Goal: Task Accomplishment & Management: Manage account settings

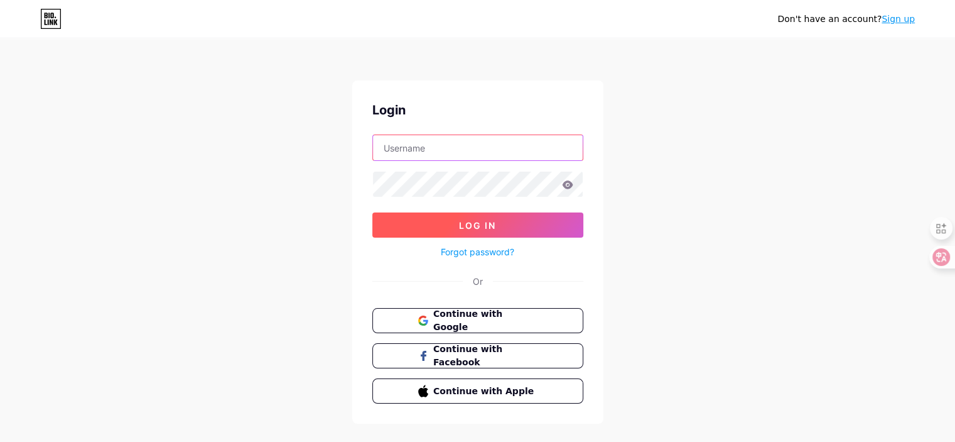
type input "[DOMAIN_NAME][EMAIL_ADDRESS][DOMAIN_NAME]"
click at [478, 229] on span "Log In" at bounding box center [477, 225] width 37 height 11
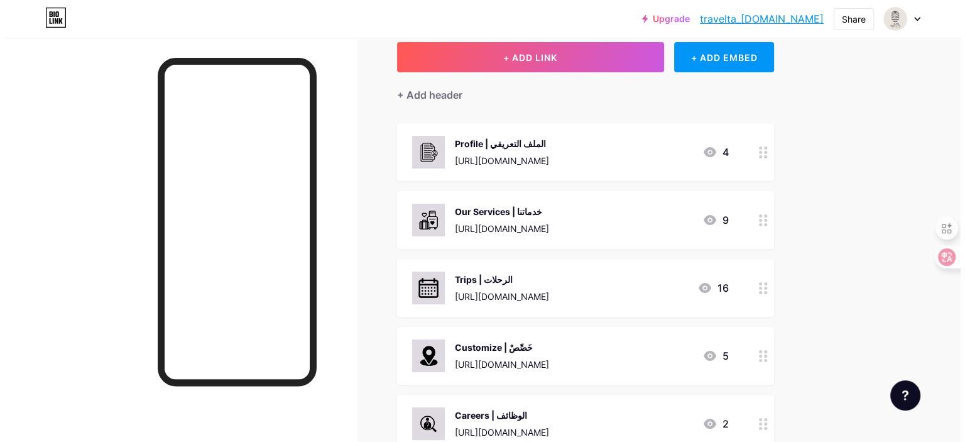
scroll to position [70, 0]
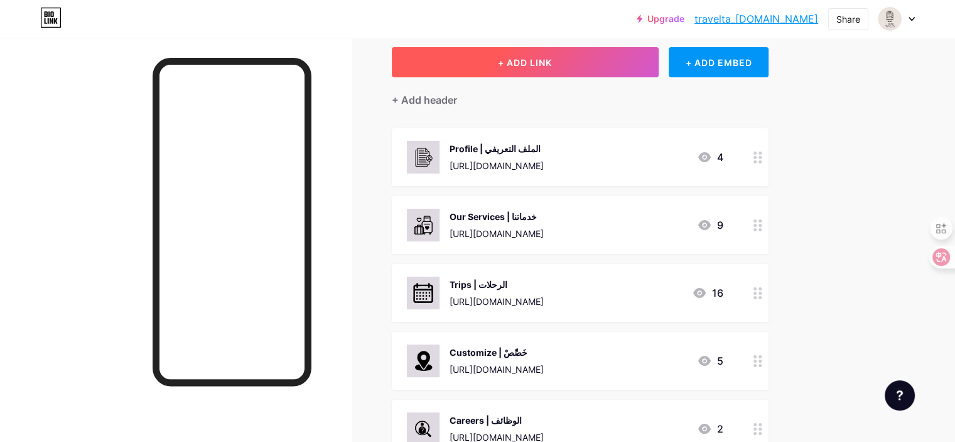
click at [609, 53] on button "+ ADD LINK" at bounding box center [525, 62] width 267 height 30
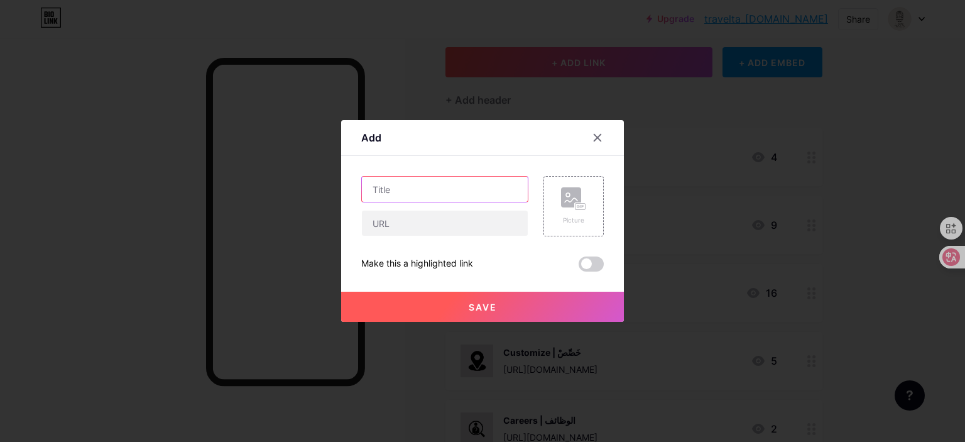
click at [438, 182] on input "text" at bounding box center [445, 189] width 166 height 25
click at [405, 220] on input "text" at bounding box center [445, 222] width 166 height 25
paste input "[URL][DOMAIN_NAME]"
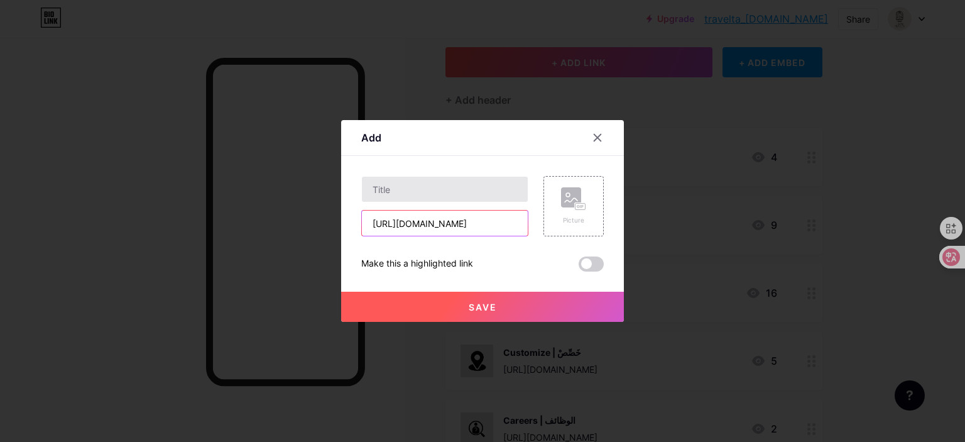
type input "[URL][DOMAIN_NAME]"
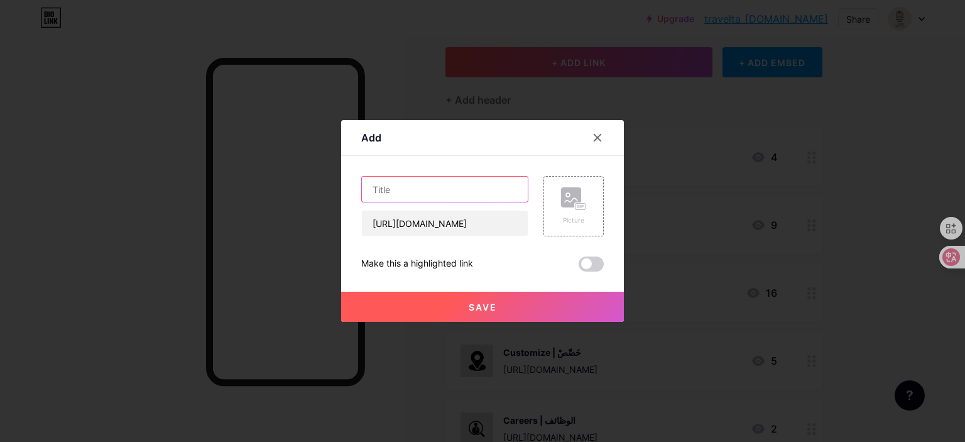
click at [450, 189] on input "text" at bounding box center [445, 189] width 166 height 25
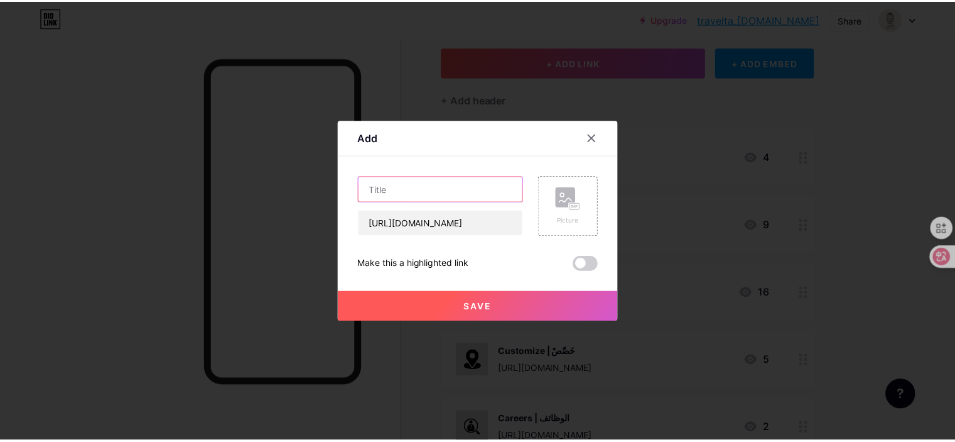
scroll to position [0, 0]
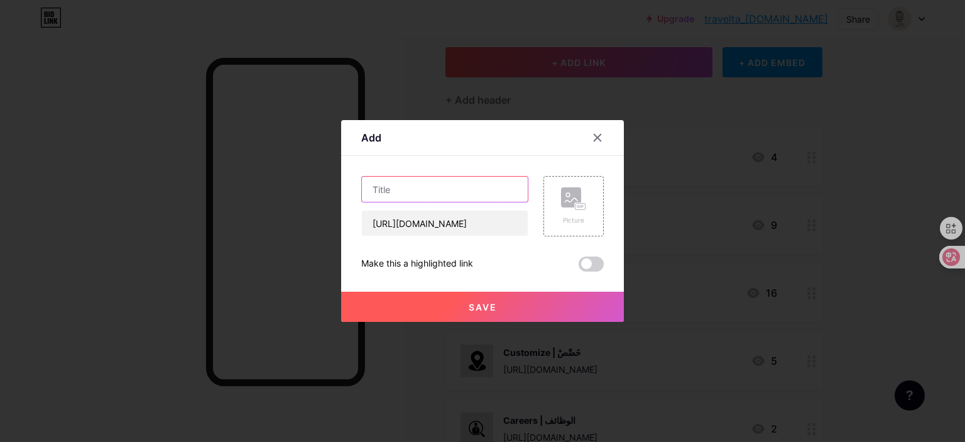
click at [455, 189] on input "text" at bounding box center [445, 189] width 166 height 25
paste input "احجز الآن — Book Now"
type input "احجز الآن — Book Now"
click at [503, 308] on button "Save" at bounding box center [482, 306] width 283 height 30
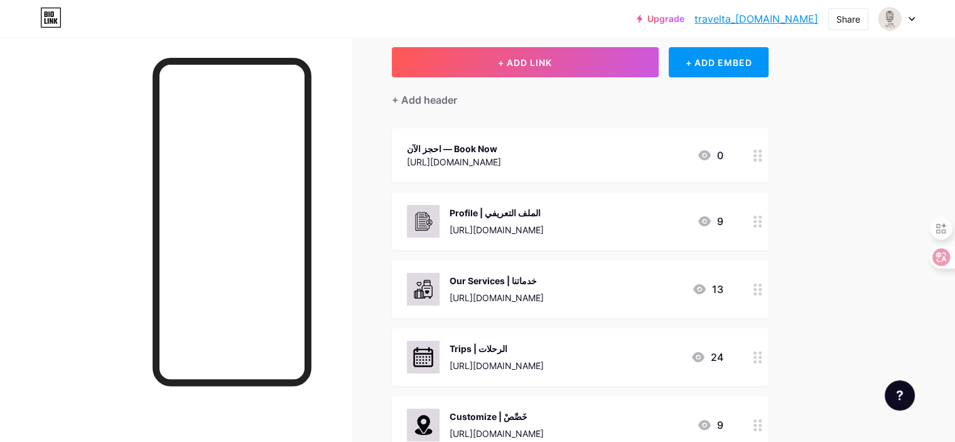
drag, startPoint x: 508, startPoint y: 146, endPoint x: 511, endPoint y: 177, distance: 30.9
click at [511, 177] on div "احجز الآن — Book Now [URL][DOMAIN_NAME] 0" at bounding box center [580, 155] width 377 height 54
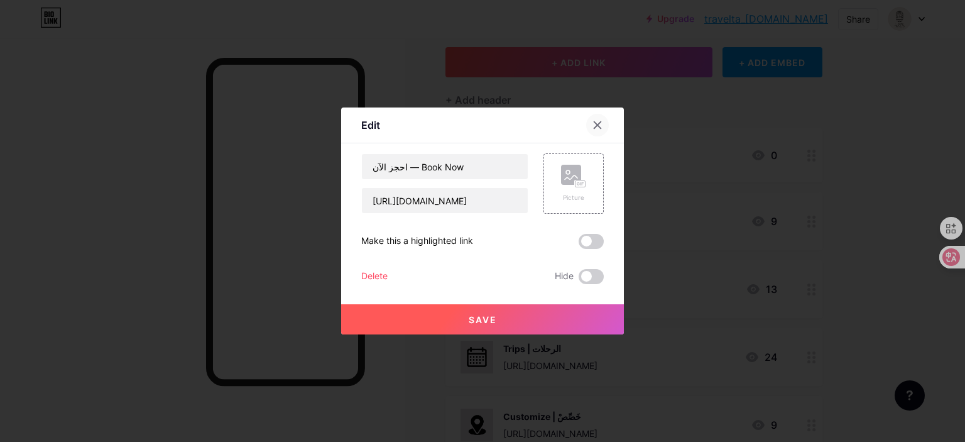
click at [600, 126] on icon at bounding box center [597, 125] width 10 height 10
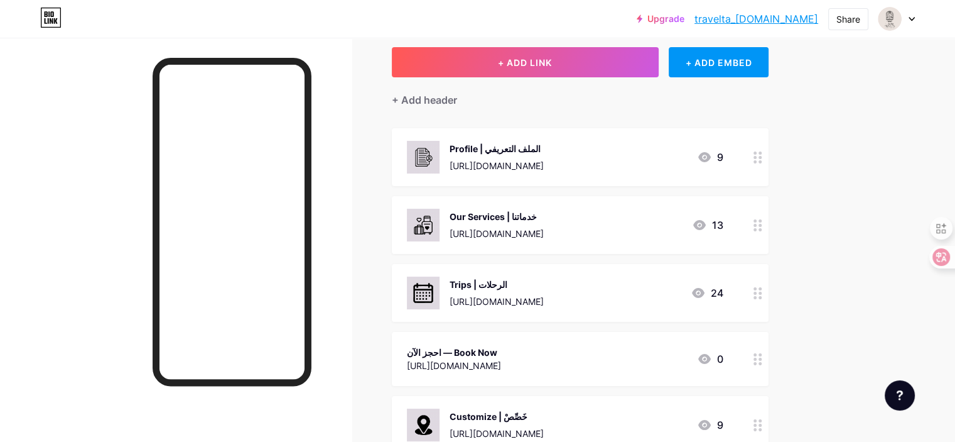
click at [822, 321] on div "Links Posts Design Subscribers Stats Settings + ADD LINK + ADD EMBED + Add head…" at bounding box center [411, 374] width 822 height 813
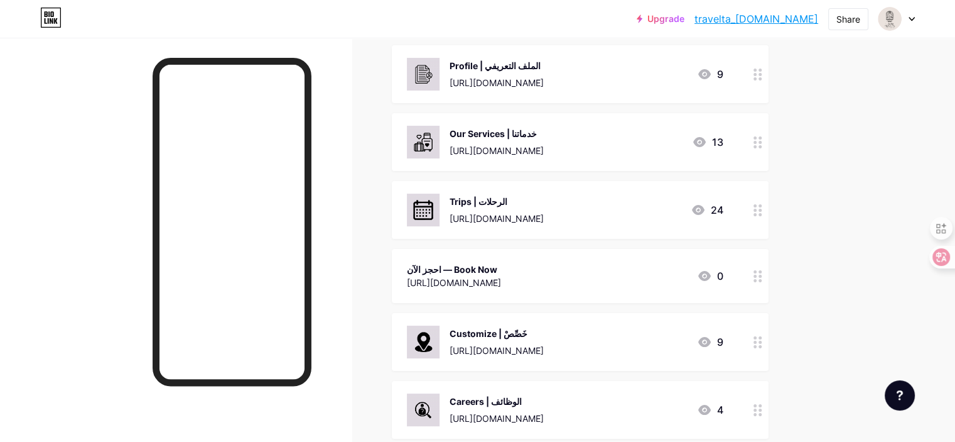
scroll to position [155, 0]
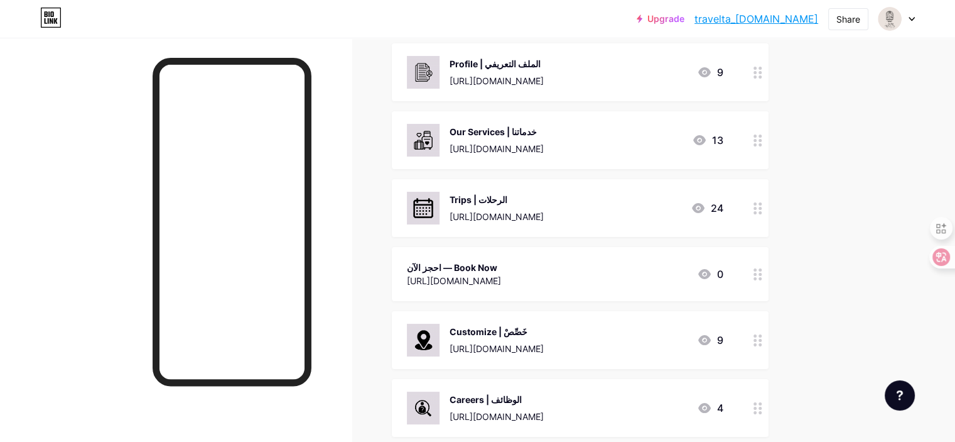
click at [501, 263] on div "احجز الآن — Book Now" at bounding box center [454, 267] width 94 height 13
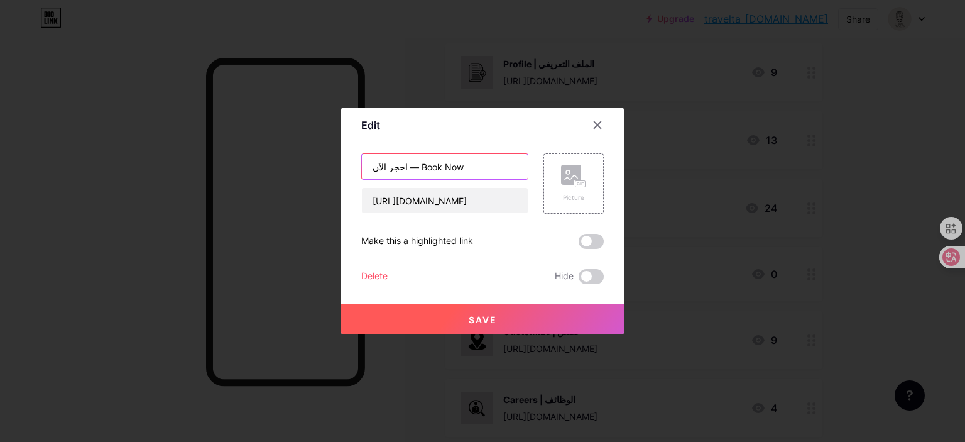
click at [408, 165] on input "احجز الآن — Book Now" at bounding box center [445, 166] width 166 height 25
type input "احجز الآن | Book Now"
click at [572, 187] on icon at bounding box center [573, 176] width 25 height 23
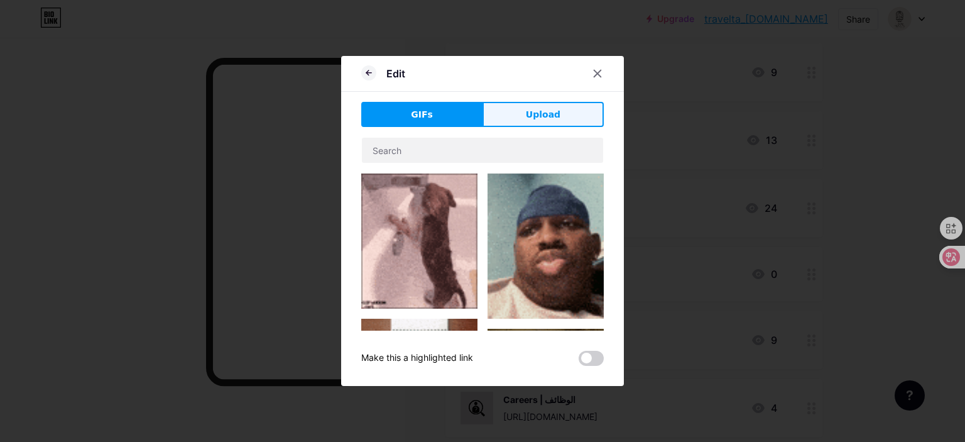
click at [526, 123] on button "Upload" at bounding box center [542, 114] width 121 height 25
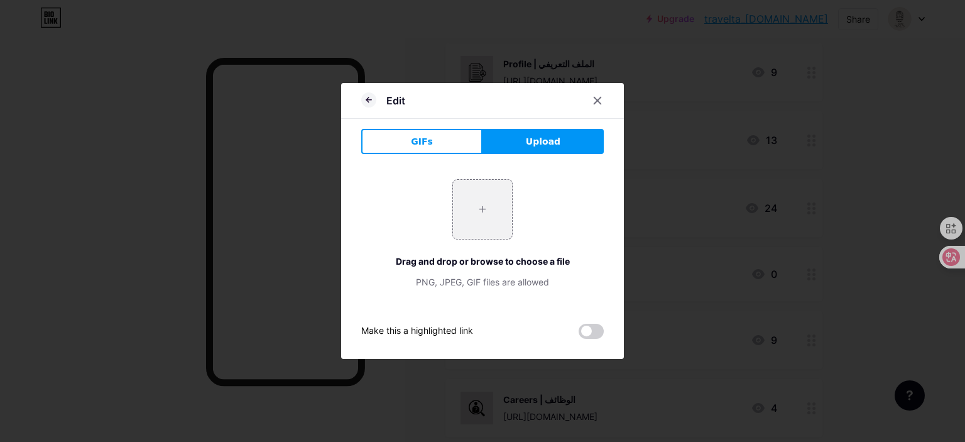
click at [540, 147] on span "Upload" at bounding box center [543, 141] width 35 height 13
click at [492, 206] on input "file" at bounding box center [482, 209] width 59 height 59
type input "C:\fakepath\our services - اسود ف ابيض.png"
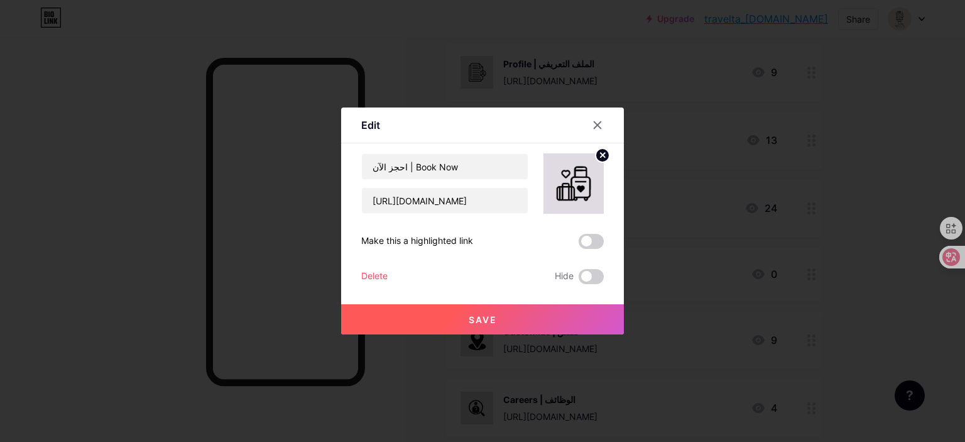
click at [454, 318] on button "Save" at bounding box center [482, 319] width 283 height 30
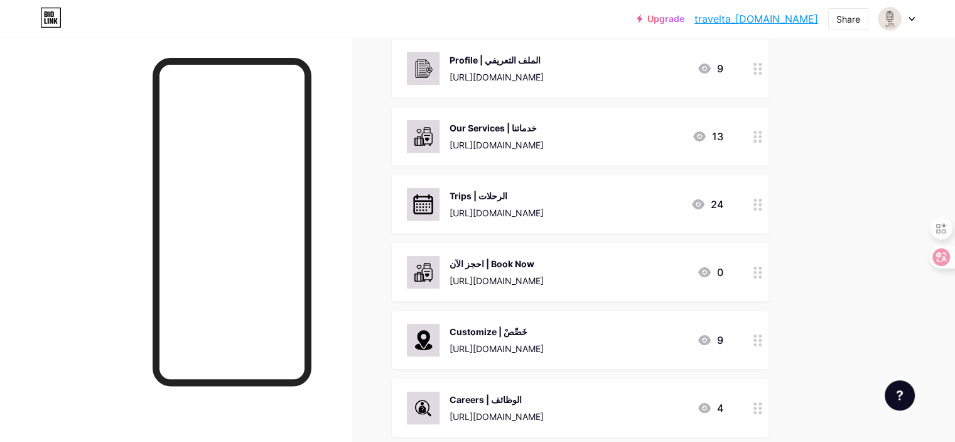
scroll to position [157, 0]
click at [440, 138] on img at bounding box center [423, 137] width 33 height 33
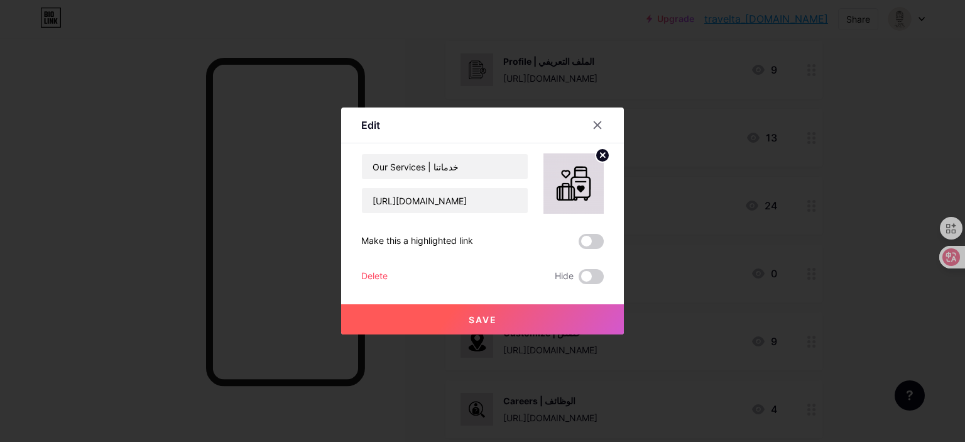
click at [601, 156] on icon at bounding box center [602, 155] width 4 height 4
click at [587, 172] on div "Picture" at bounding box center [573, 183] width 60 height 60
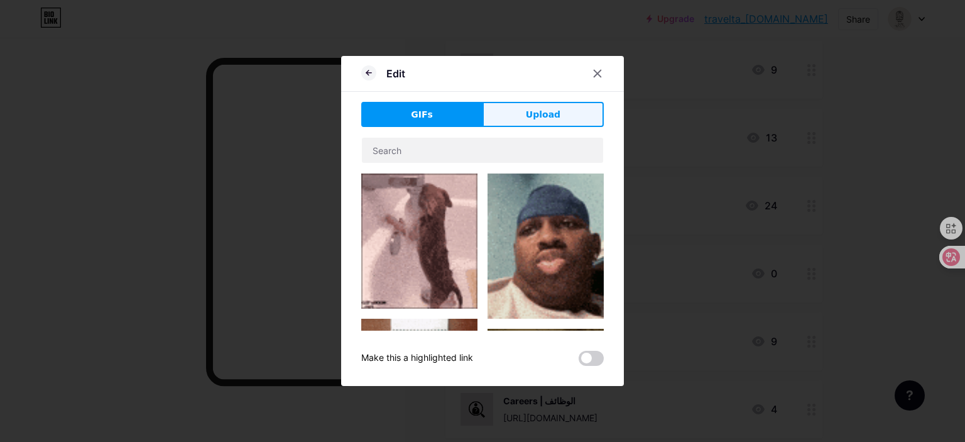
click at [559, 122] on button "Upload" at bounding box center [542, 114] width 121 height 25
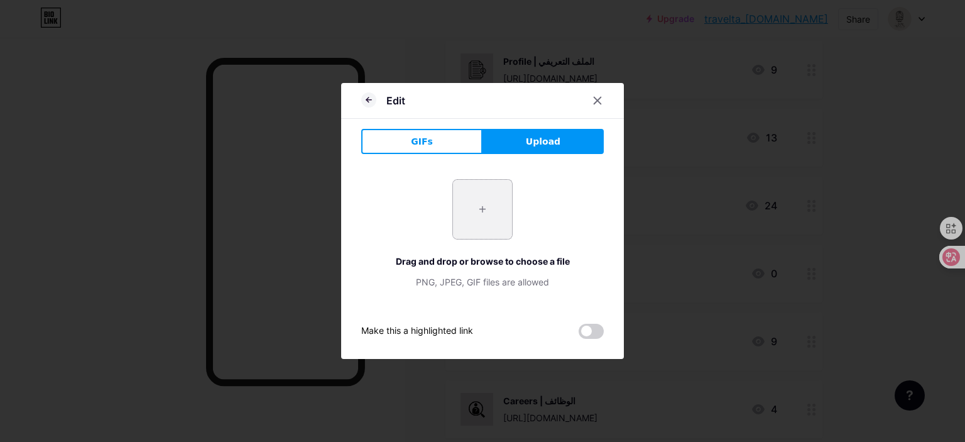
click at [500, 205] on input "file" at bounding box center [482, 209] width 59 height 59
type input "C:\fakepath\winter - اسود ف ابيض.png"
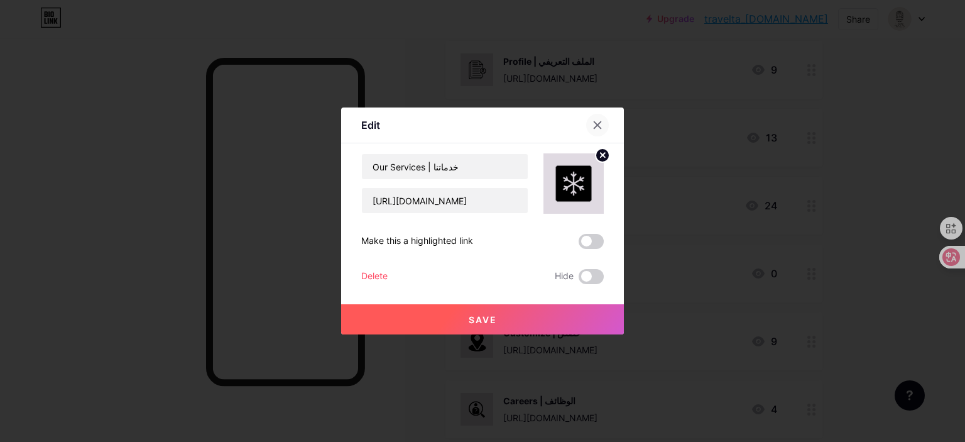
click at [602, 126] on icon at bounding box center [597, 125] width 10 height 10
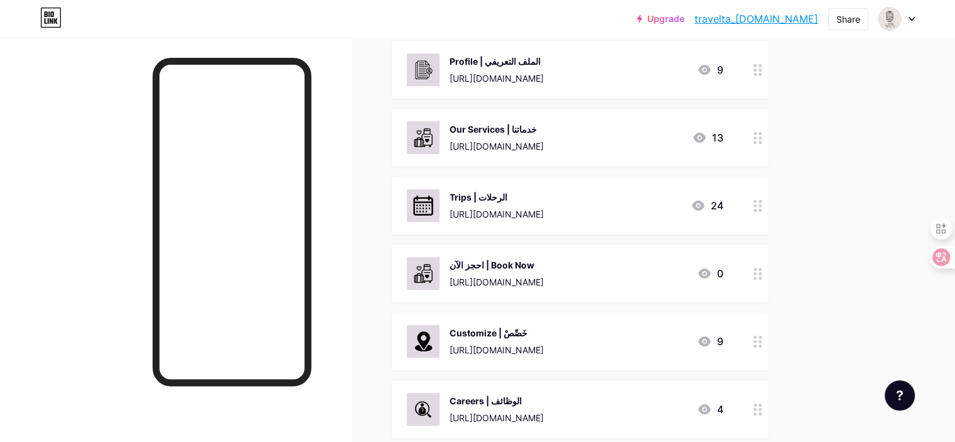
click at [440, 268] on img at bounding box center [423, 273] width 33 height 33
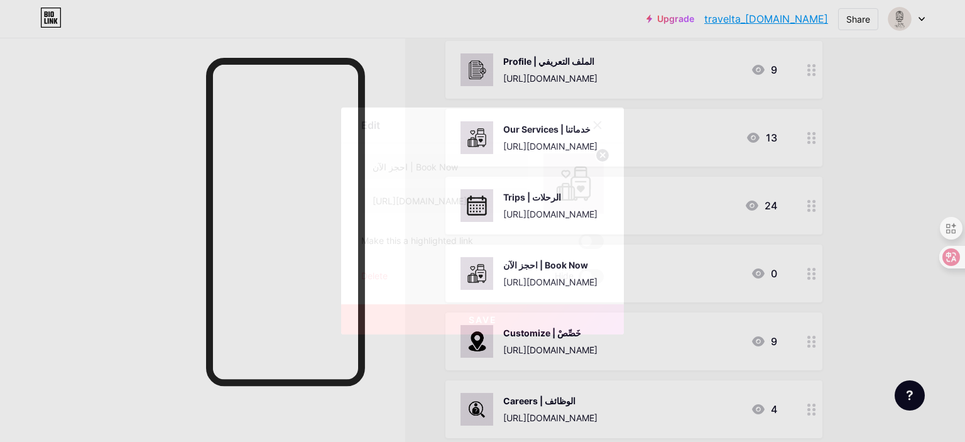
click at [603, 125] on div at bounding box center [597, 125] width 23 height 23
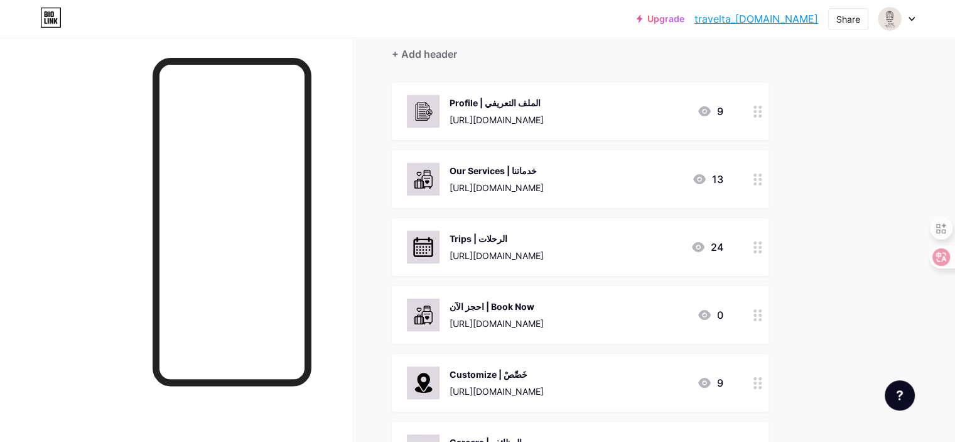
scroll to position [94, 0]
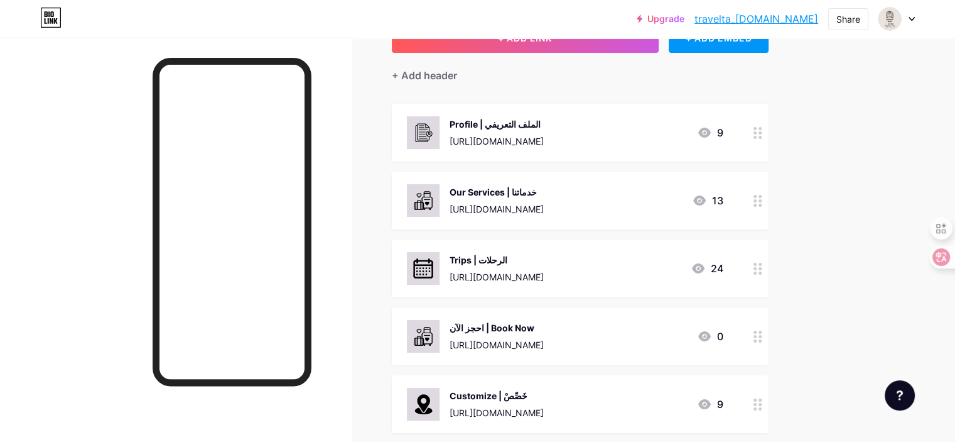
click at [440, 193] on img at bounding box center [423, 200] width 33 height 33
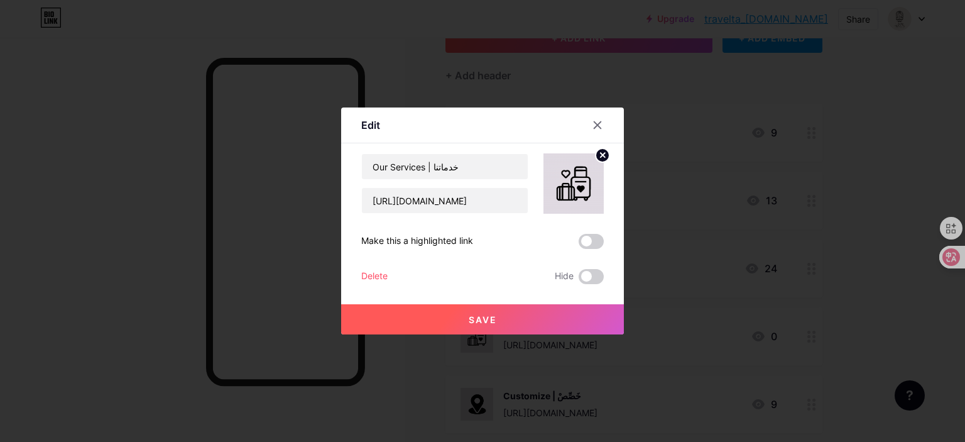
click at [602, 155] on icon at bounding box center [602, 155] width 4 height 4
click at [589, 178] on div "Picture" at bounding box center [573, 183] width 60 height 60
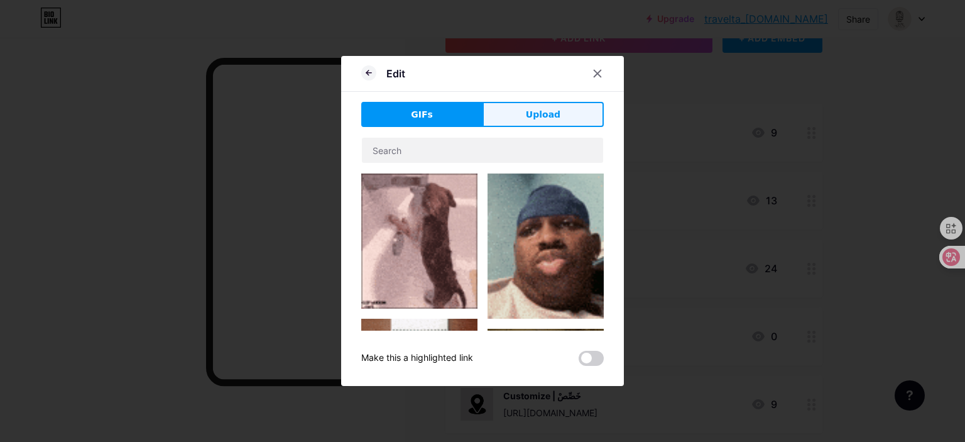
click at [544, 121] on span "Upload" at bounding box center [543, 114] width 35 height 13
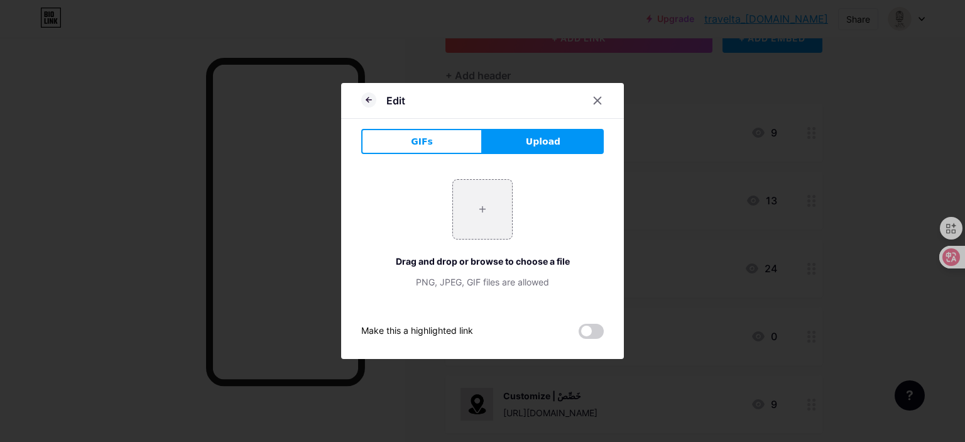
click at [521, 200] on div "+ Drag and drop or browse to choose a file PNG, JPEG, GIF files are allowed" at bounding box center [482, 233] width 242 height 109
click at [513, 205] on div "+ Drag and drop or browse to choose a file PNG, JPEG, GIF files are allowed" at bounding box center [482, 233] width 242 height 109
click at [508, 216] on input "file" at bounding box center [482, 209] width 59 height 59
type input "C:\fakepath\winter - اسود ف ابيض.png"
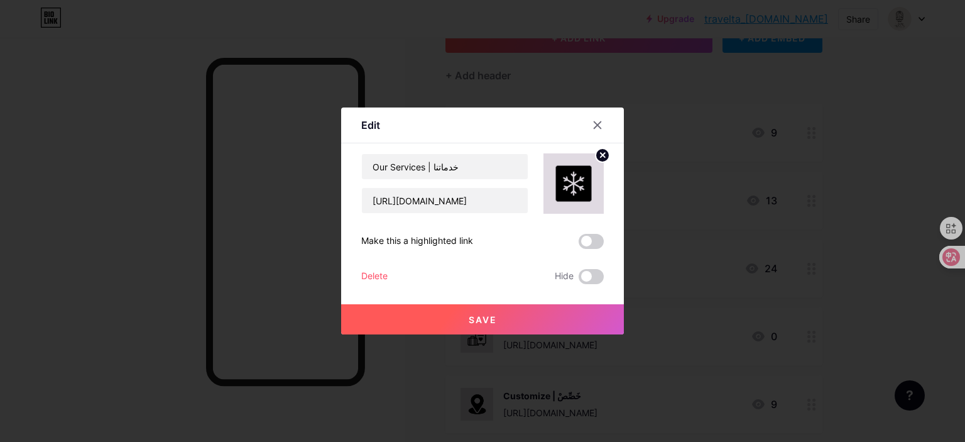
click at [514, 314] on button "Save" at bounding box center [482, 319] width 283 height 30
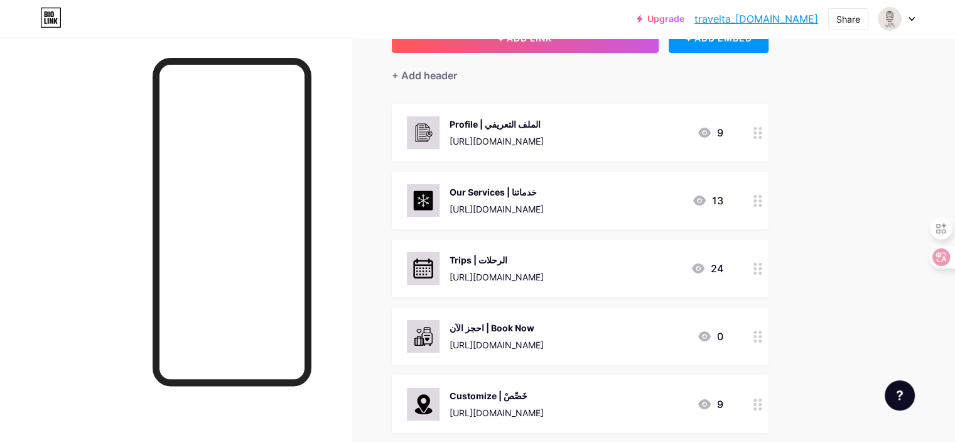
click at [530, 327] on div "احجز الآن | Book Now" at bounding box center [497, 327] width 94 height 13
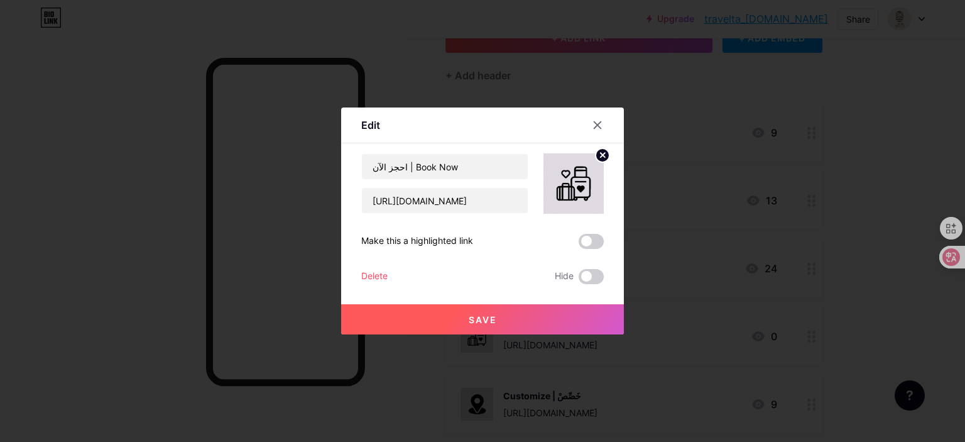
click at [530, 327] on button "Save" at bounding box center [482, 319] width 283 height 30
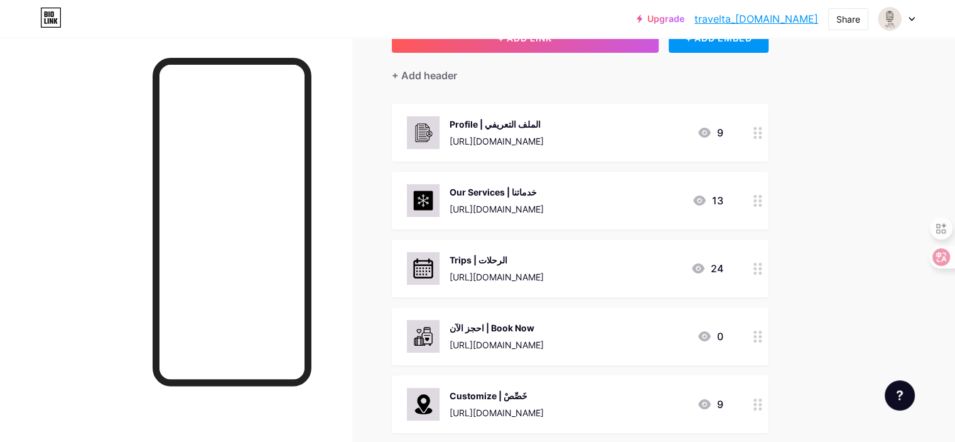
click at [544, 326] on div "احجز الآن | Book Now" at bounding box center [497, 327] width 94 height 13
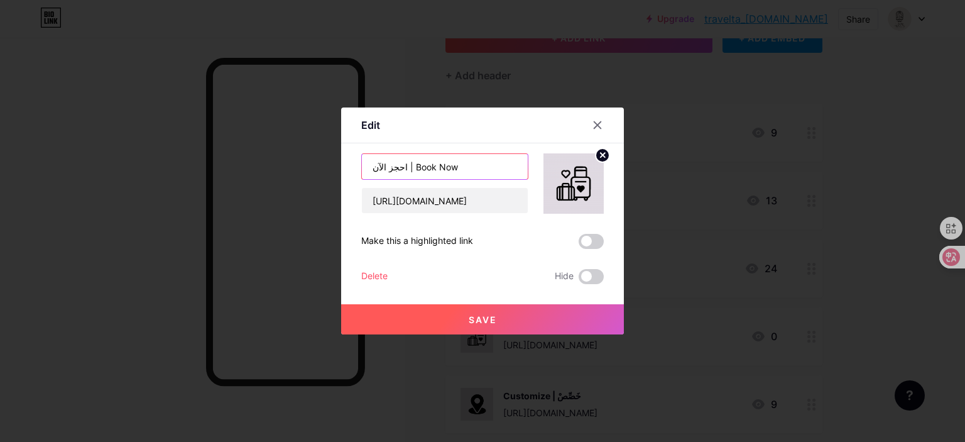
click at [437, 163] on input "احجز الآن | Book Now" at bounding box center [445, 166] width 166 height 25
paste input "Book Now — احجز الآن"
click at [423, 168] on input "Book Now — احجز الآن" at bounding box center [445, 166] width 166 height 25
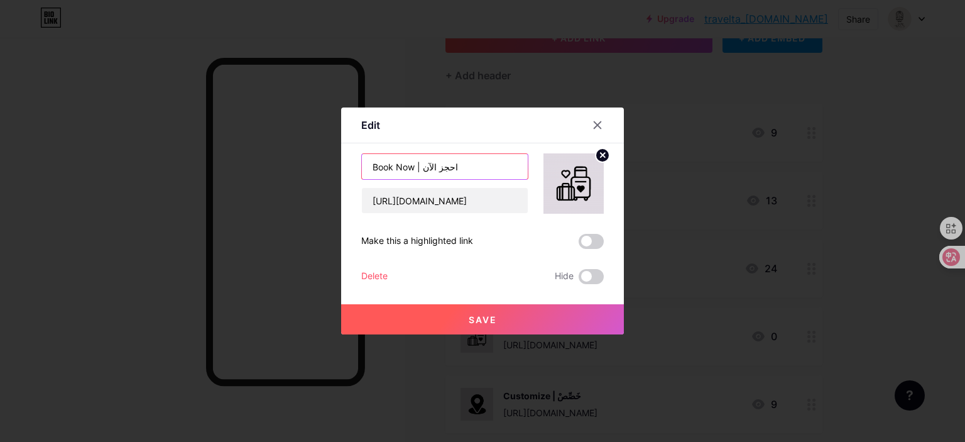
type input "Book Now | احجز الآن"
click at [473, 316] on span "Save" at bounding box center [483, 319] width 28 height 11
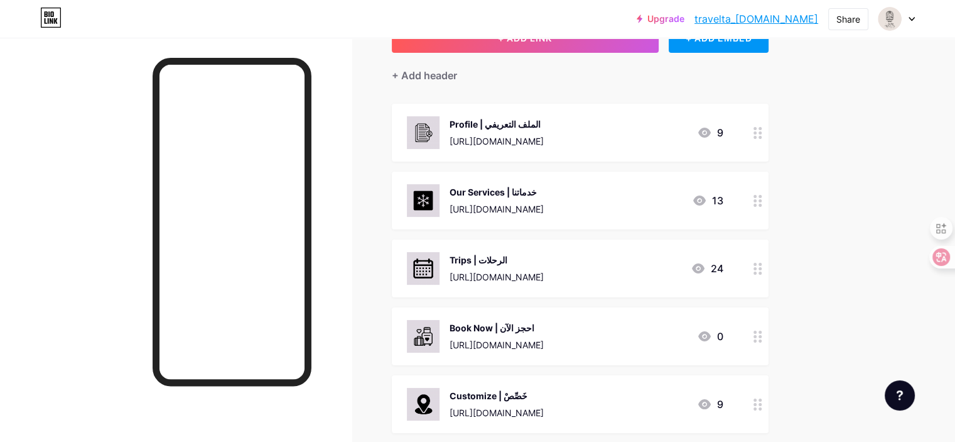
click at [768, 22] on link "travelta_[DOMAIN_NAME]" at bounding box center [757, 18] width 124 height 15
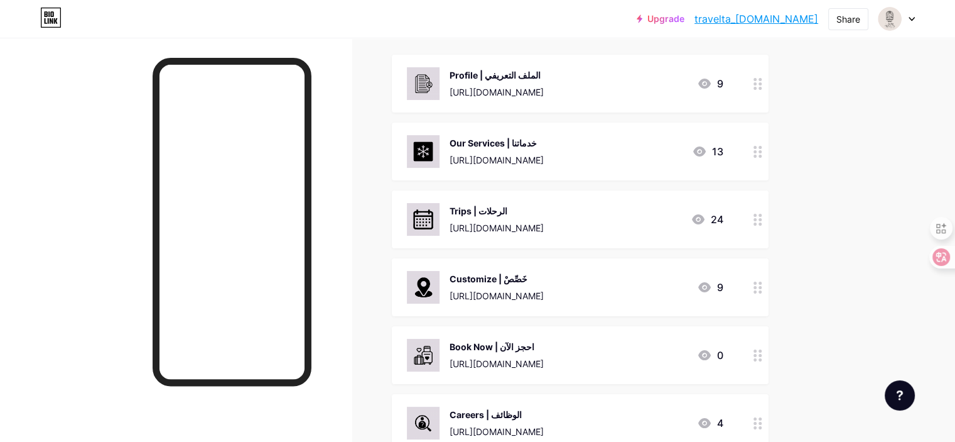
scroll to position [139, 0]
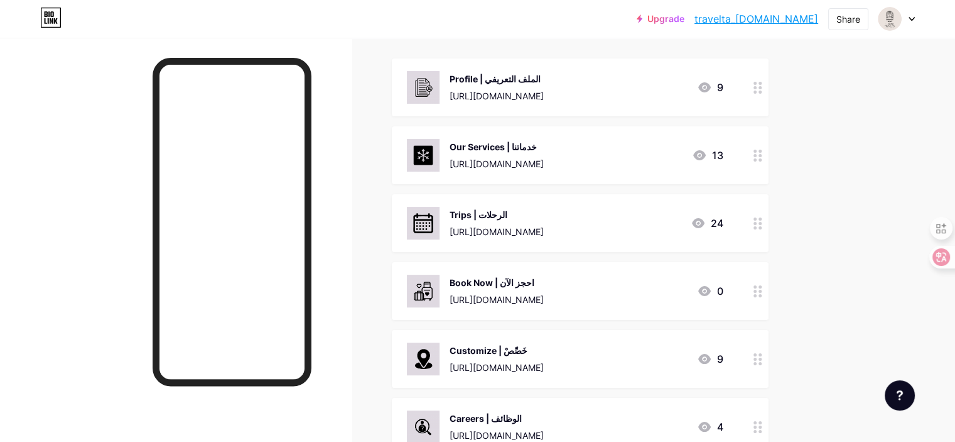
click at [440, 159] on img at bounding box center [423, 155] width 33 height 33
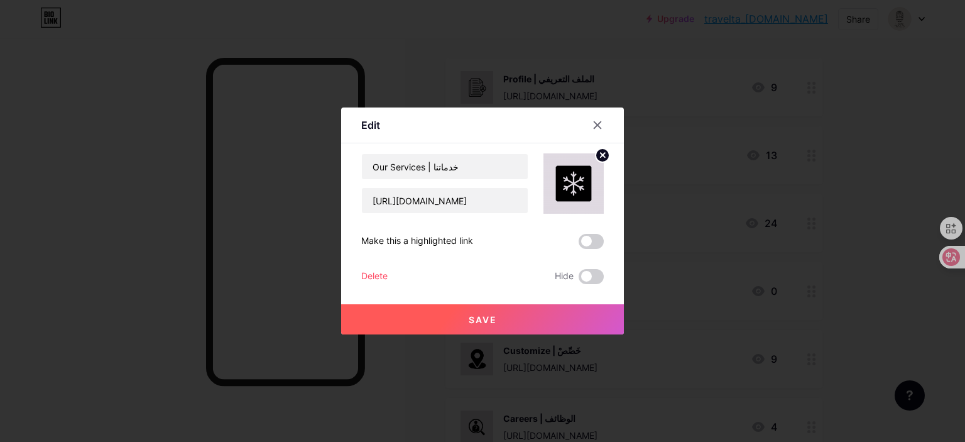
click at [600, 156] on icon at bounding box center [602, 155] width 4 height 4
click at [573, 188] on div "Picture" at bounding box center [573, 184] width 25 height 38
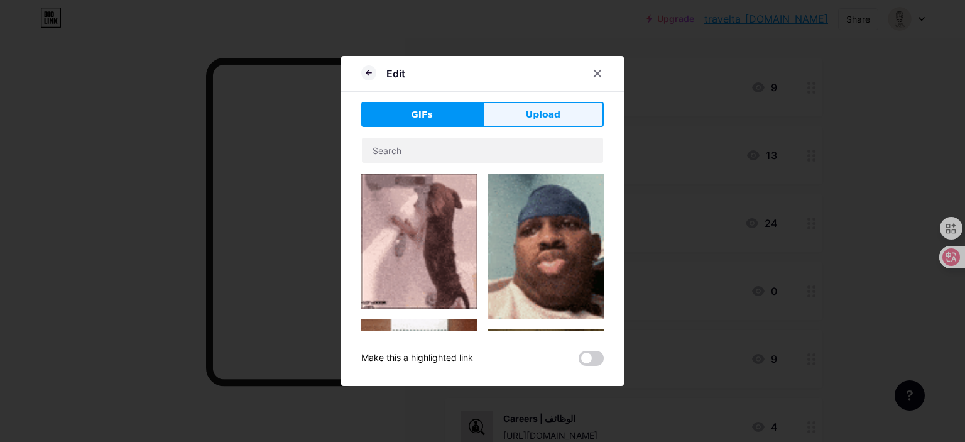
click at [548, 116] on span "Upload" at bounding box center [543, 114] width 35 height 13
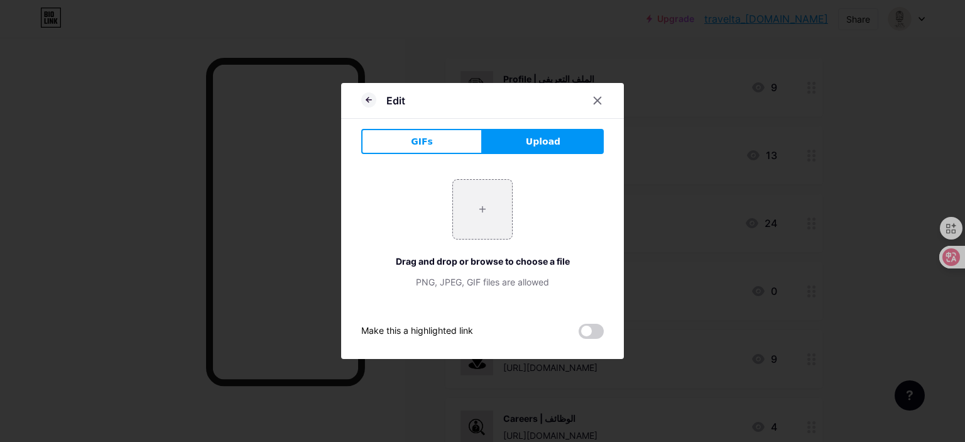
click at [522, 141] on button "Upload" at bounding box center [542, 141] width 121 height 25
click at [457, 208] on input "file" at bounding box center [482, 209] width 59 height 59
type input "C:\fakepath\Upcoming Trips - اسود ف ابيض.png"
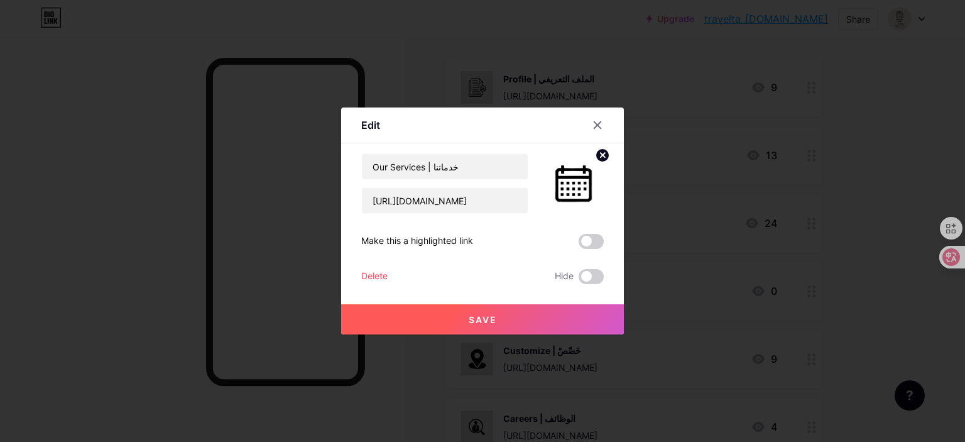
click at [548, 322] on button "Save" at bounding box center [482, 319] width 283 height 30
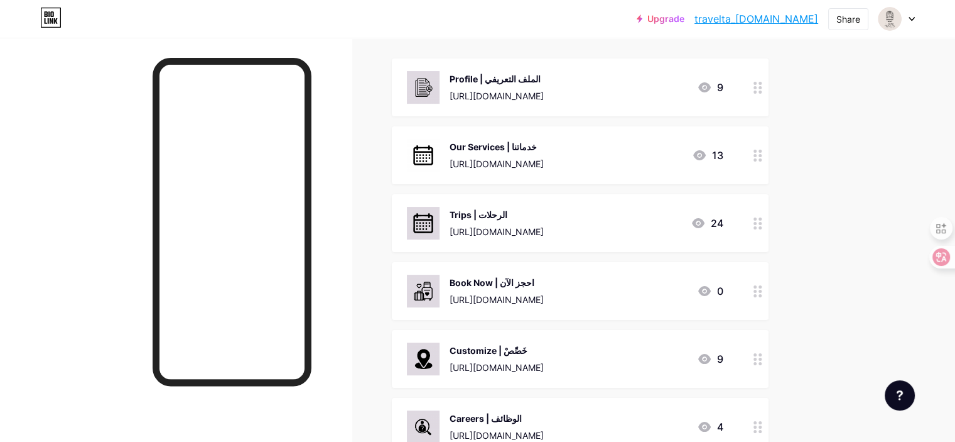
click at [440, 158] on img at bounding box center [423, 155] width 33 height 33
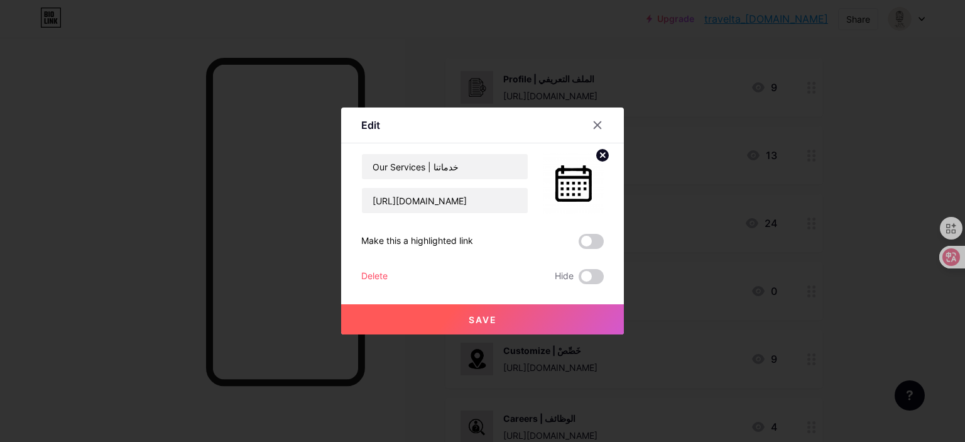
click at [603, 157] on circle at bounding box center [602, 155] width 14 height 14
click at [580, 178] on rect at bounding box center [571, 175] width 20 height 20
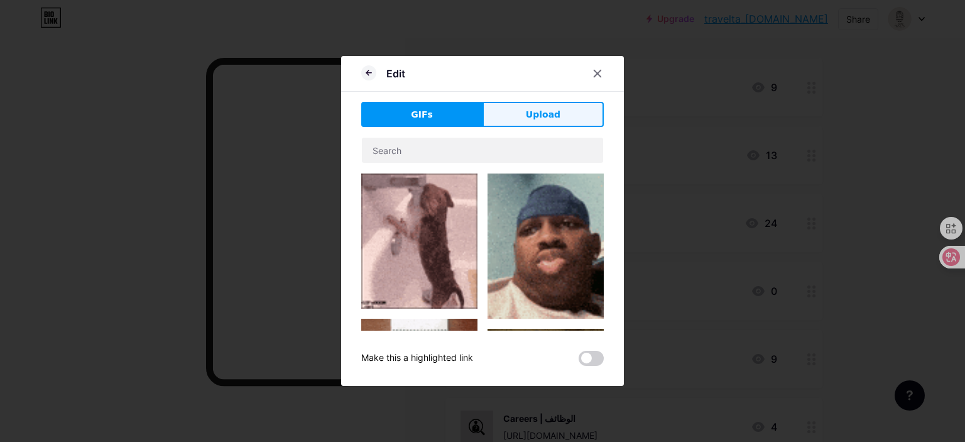
click at [541, 118] on span "Upload" at bounding box center [543, 114] width 35 height 13
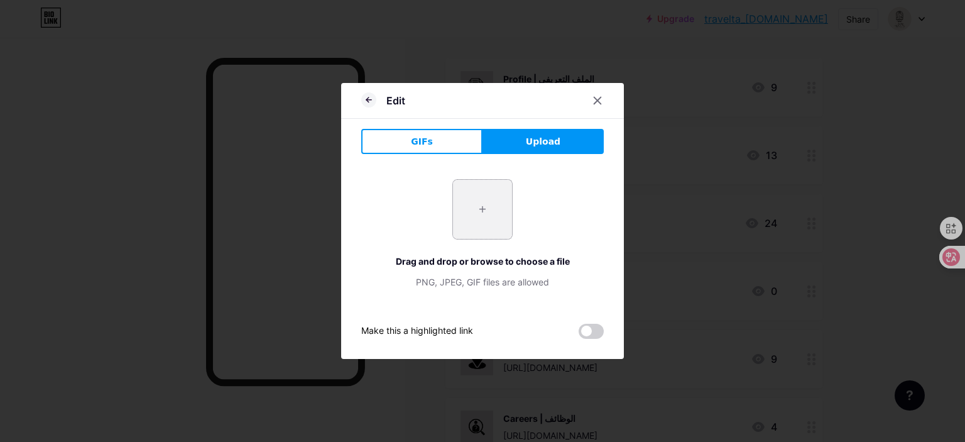
click at [473, 218] on input "file" at bounding box center [482, 209] width 59 height 59
type input "C:\fakepath\Upcoming Trips - اسود ف ابيض.png"
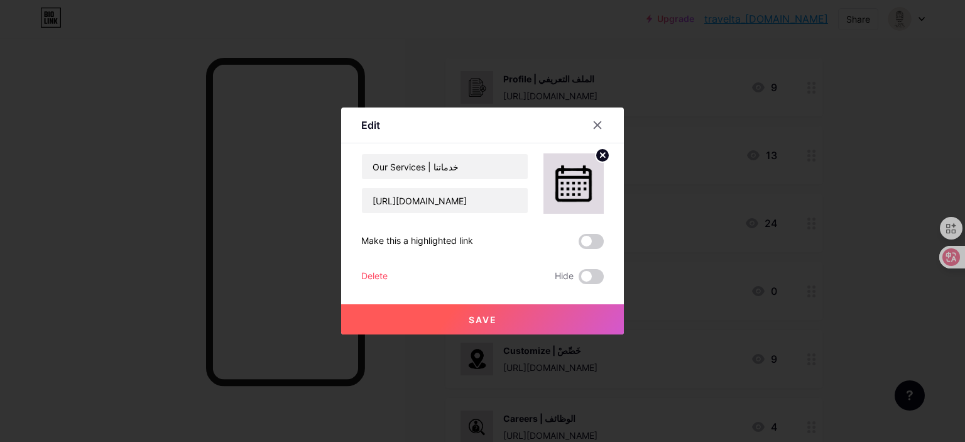
click at [478, 323] on span "Save" at bounding box center [483, 319] width 28 height 11
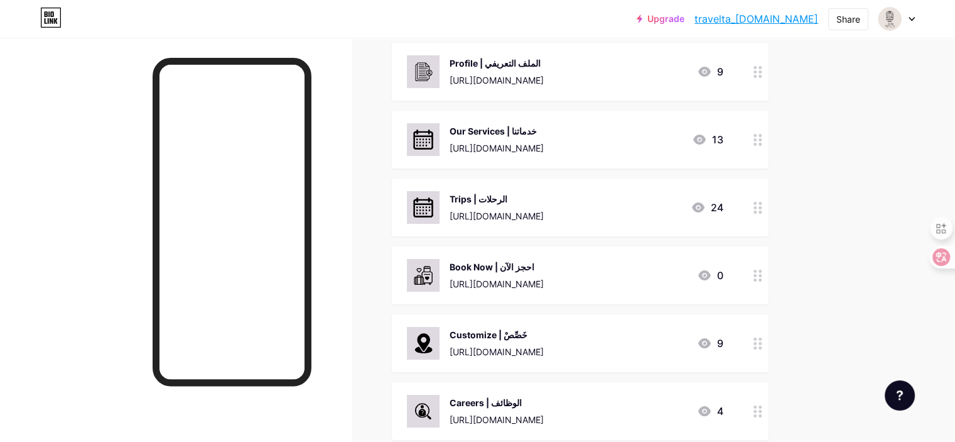
scroll to position [159, 0]
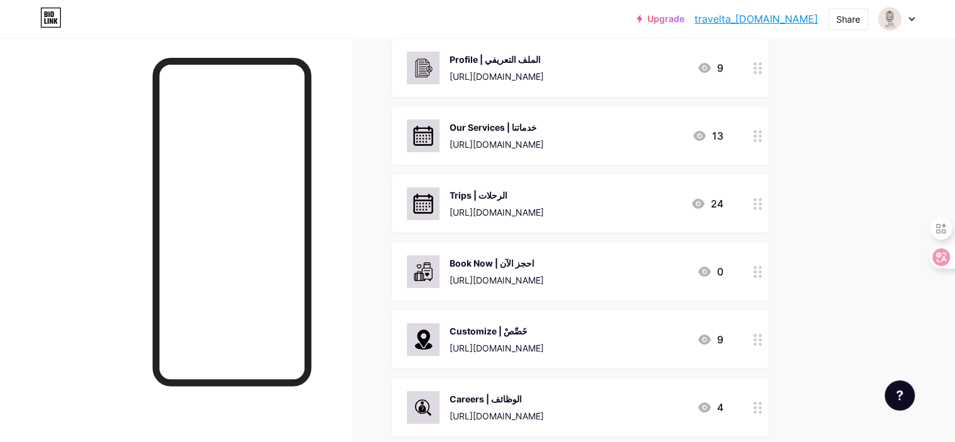
click at [440, 137] on img at bounding box center [423, 135] width 33 height 33
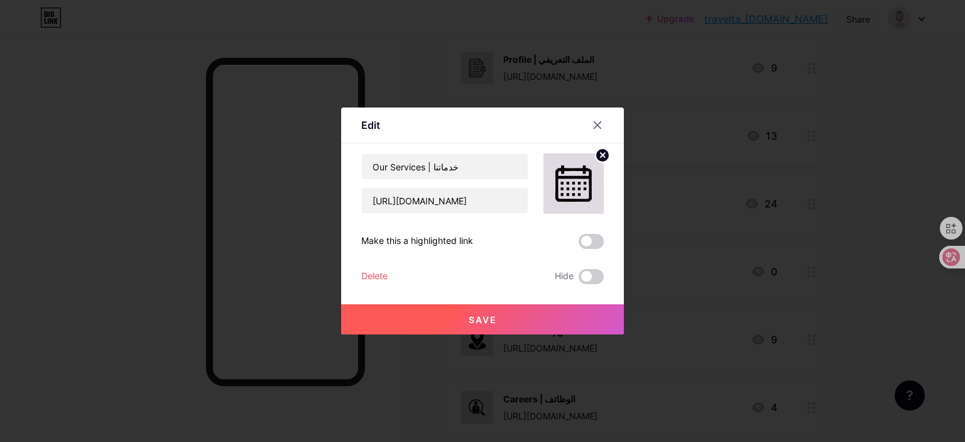
click at [603, 155] on icon at bounding box center [602, 155] width 4 height 4
click at [587, 170] on div "Picture" at bounding box center [573, 183] width 60 height 60
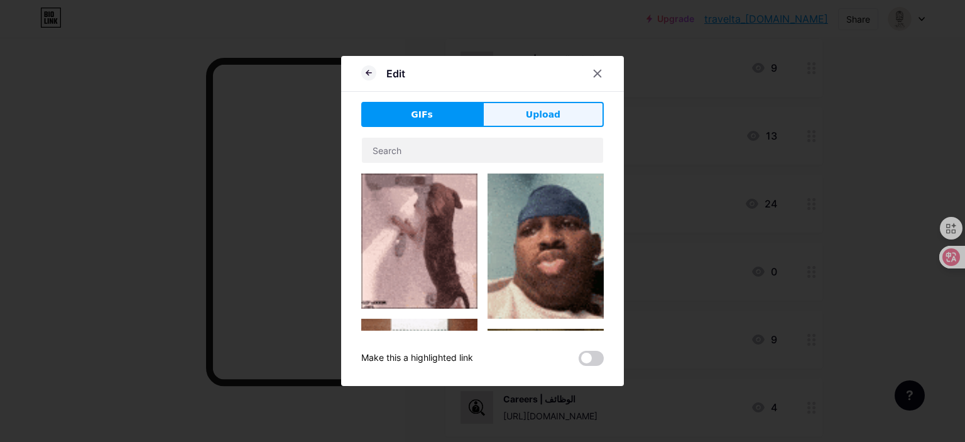
click at [535, 117] on span "Upload" at bounding box center [543, 114] width 35 height 13
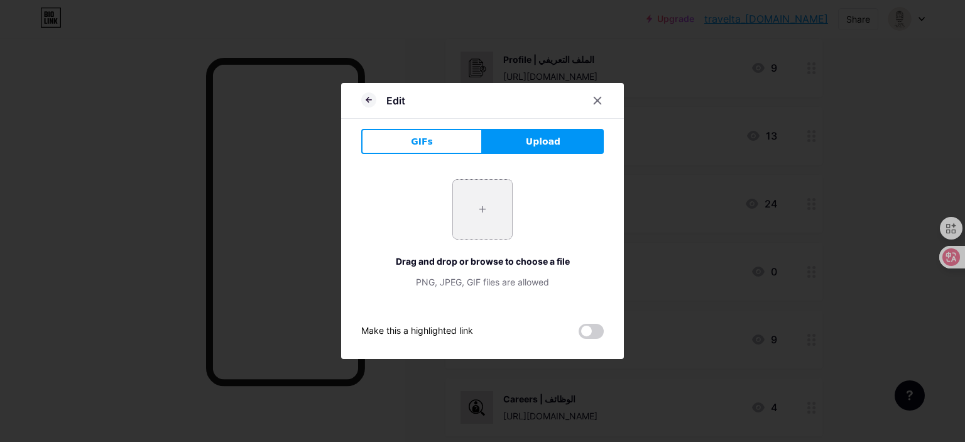
click at [495, 195] on input "file" at bounding box center [482, 209] width 59 height 59
type input "C:\fakepath\Summer - اسود ف ابيض.png"
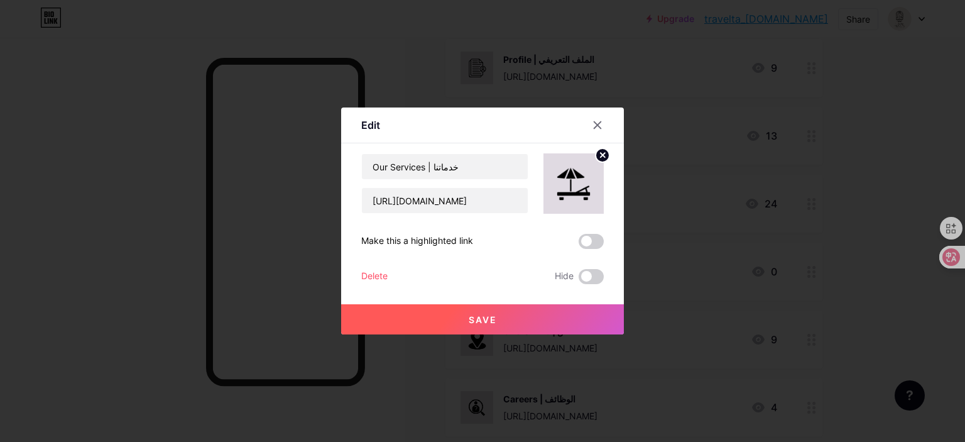
click at [470, 322] on span "Save" at bounding box center [483, 319] width 28 height 11
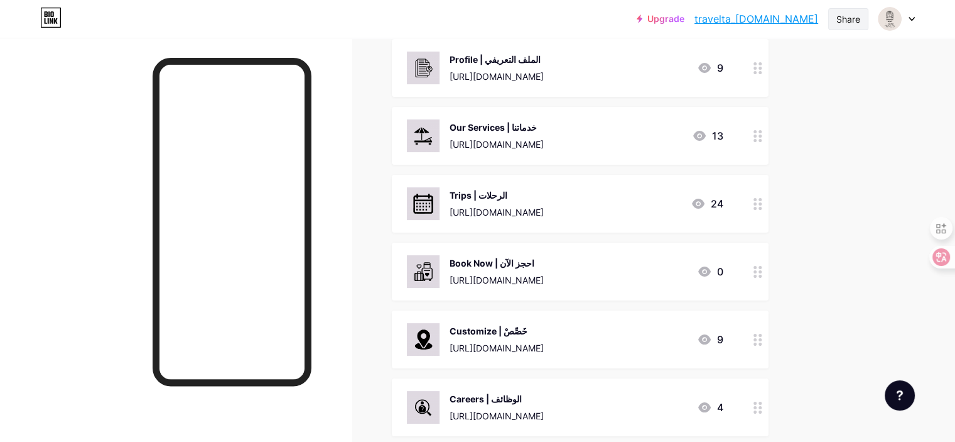
click at [845, 17] on div "Share" at bounding box center [849, 19] width 24 height 13
click at [766, 62] on div "Copy link" at bounding box center [774, 65] width 187 height 30
click at [544, 328] on div "Customize | خَصِّصْ" at bounding box center [497, 330] width 94 height 13
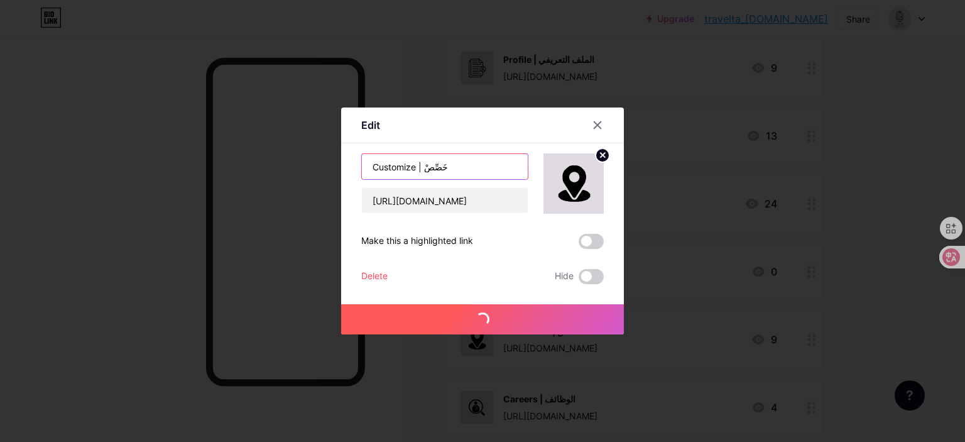
click at [423, 165] on input "Customize | خَصِّصْ" at bounding box center [445, 166] width 166 height 25
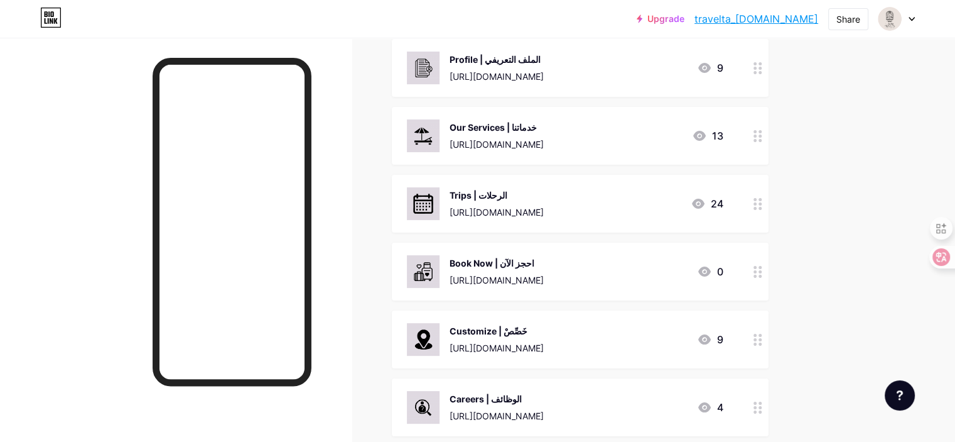
click at [528, 331] on div "Customize | خَصِّصْ" at bounding box center [497, 330] width 94 height 13
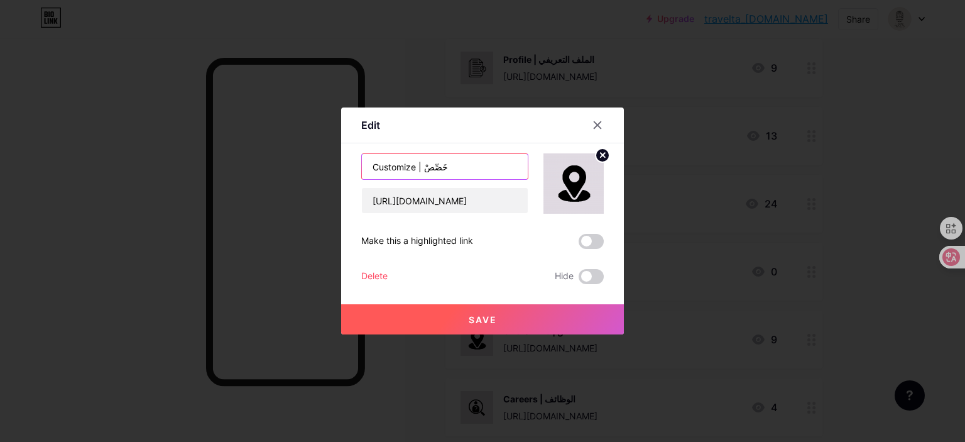
click at [423, 166] on input "Customize | خَصِّصْ" at bounding box center [445, 166] width 166 height 25
type input "Customize | خصص"
click at [499, 322] on button "Save" at bounding box center [482, 319] width 283 height 30
